Goal: Information Seeking & Learning: Learn about a topic

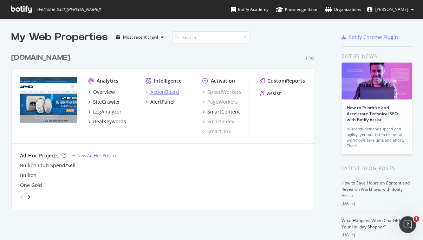
click at [165, 89] on div "ActionBoard" at bounding box center [164, 91] width 29 height 7
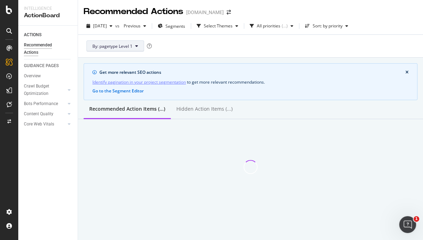
click at [132, 48] on button "By: pagetype Level 1" at bounding box center [115, 45] width 58 height 11
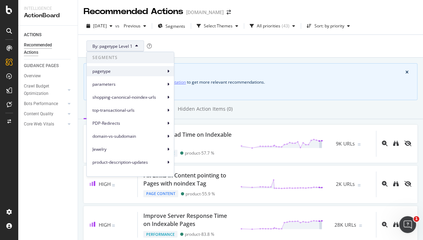
click at [144, 71] on span "pagetype" at bounding box center [128, 71] width 73 height 6
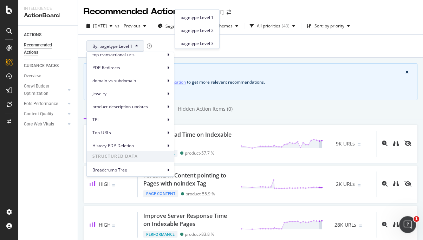
scroll to position [57, 0]
click at [134, 170] on span "Breadcrumb Tree" at bounding box center [128, 168] width 73 height 6
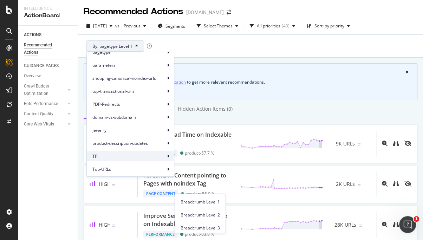
scroll to position [0, 0]
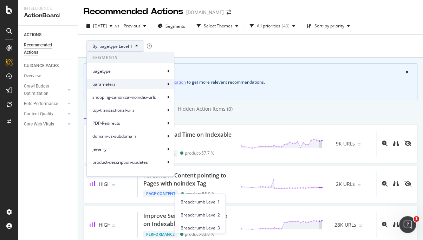
click at [128, 83] on span "parameters" at bounding box center [128, 84] width 73 height 6
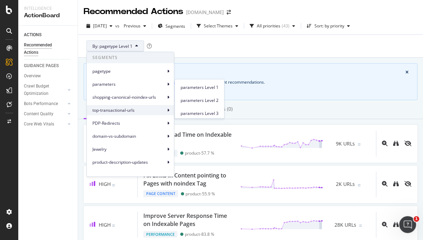
click at [132, 111] on span "top-transactional-urls" at bounding box center [128, 110] width 73 height 6
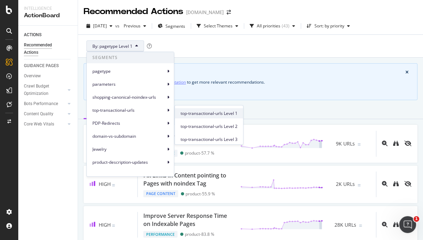
click at [206, 115] on span "top-transactional-urls Level 1" at bounding box center [208, 113] width 57 height 6
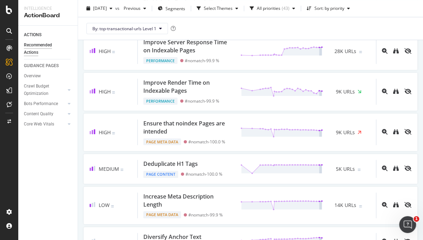
scroll to position [191, 0]
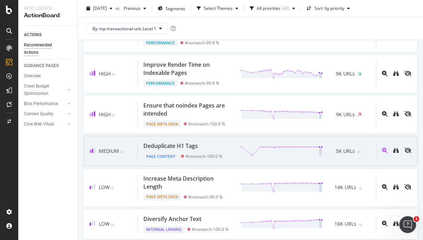
click at [222, 150] on div "Page Content #nomatch - 100.0 %" at bounding box center [182, 155] width 79 height 10
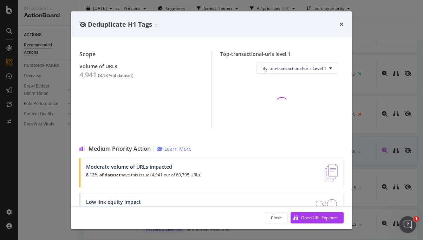
scroll to position [88, 0]
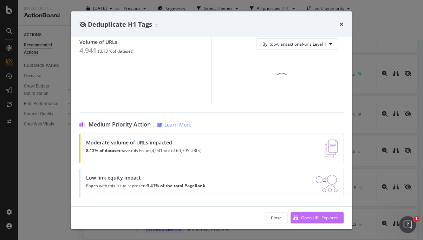
click at [308, 215] on div "Open URL Explorer" at bounding box center [319, 217] width 37 height 6
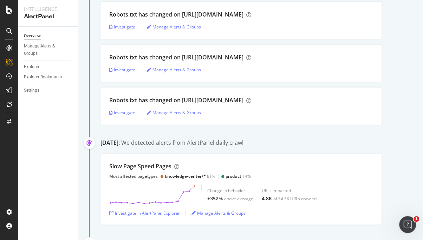
scroll to position [351, 0]
